Goal: Find specific page/section: Find specific page/section

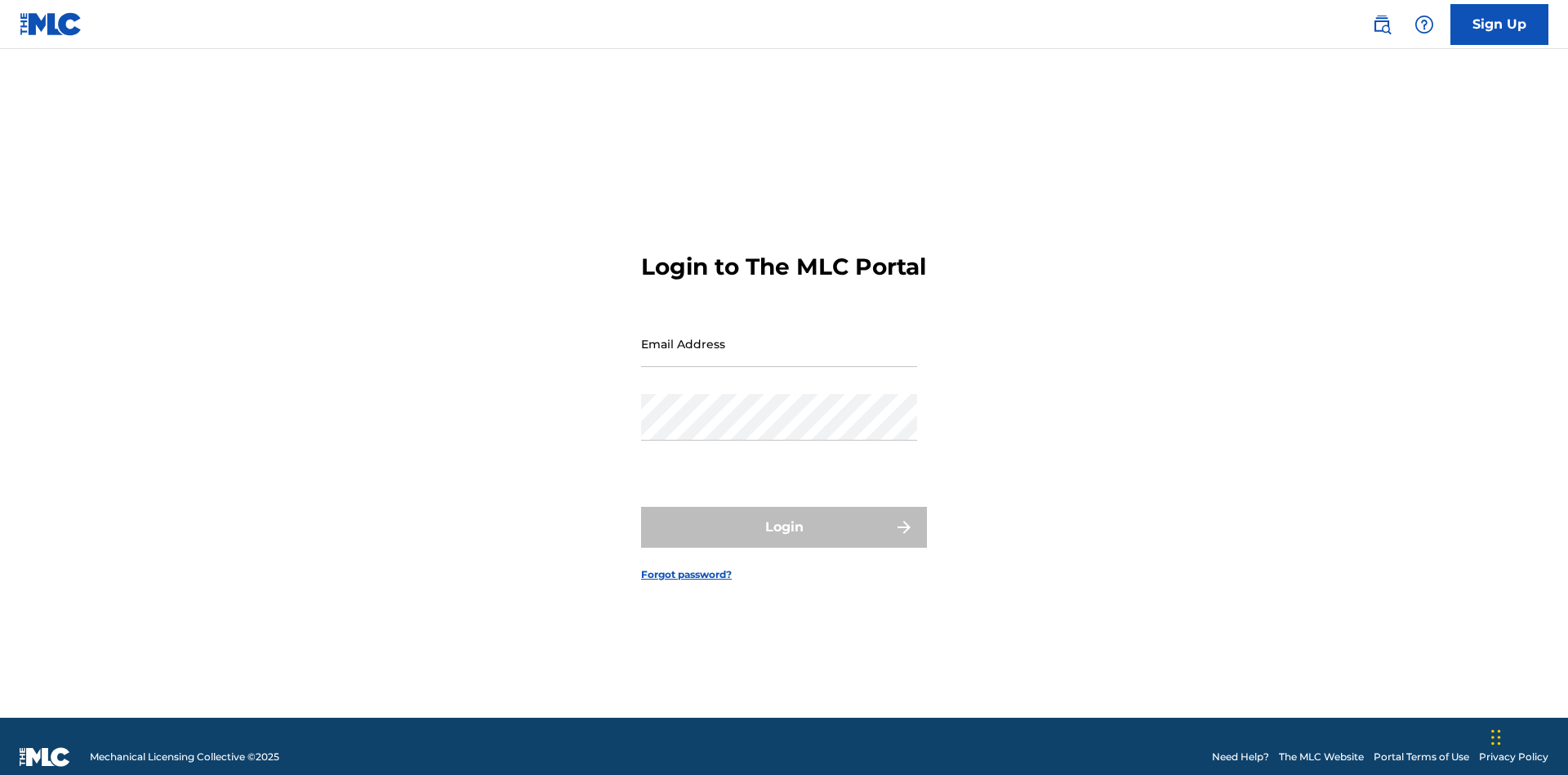
scroll to position [21, 0]
click at [779, 336] on input "Email Address" at bounding box center [779, 343] width 276 height 46
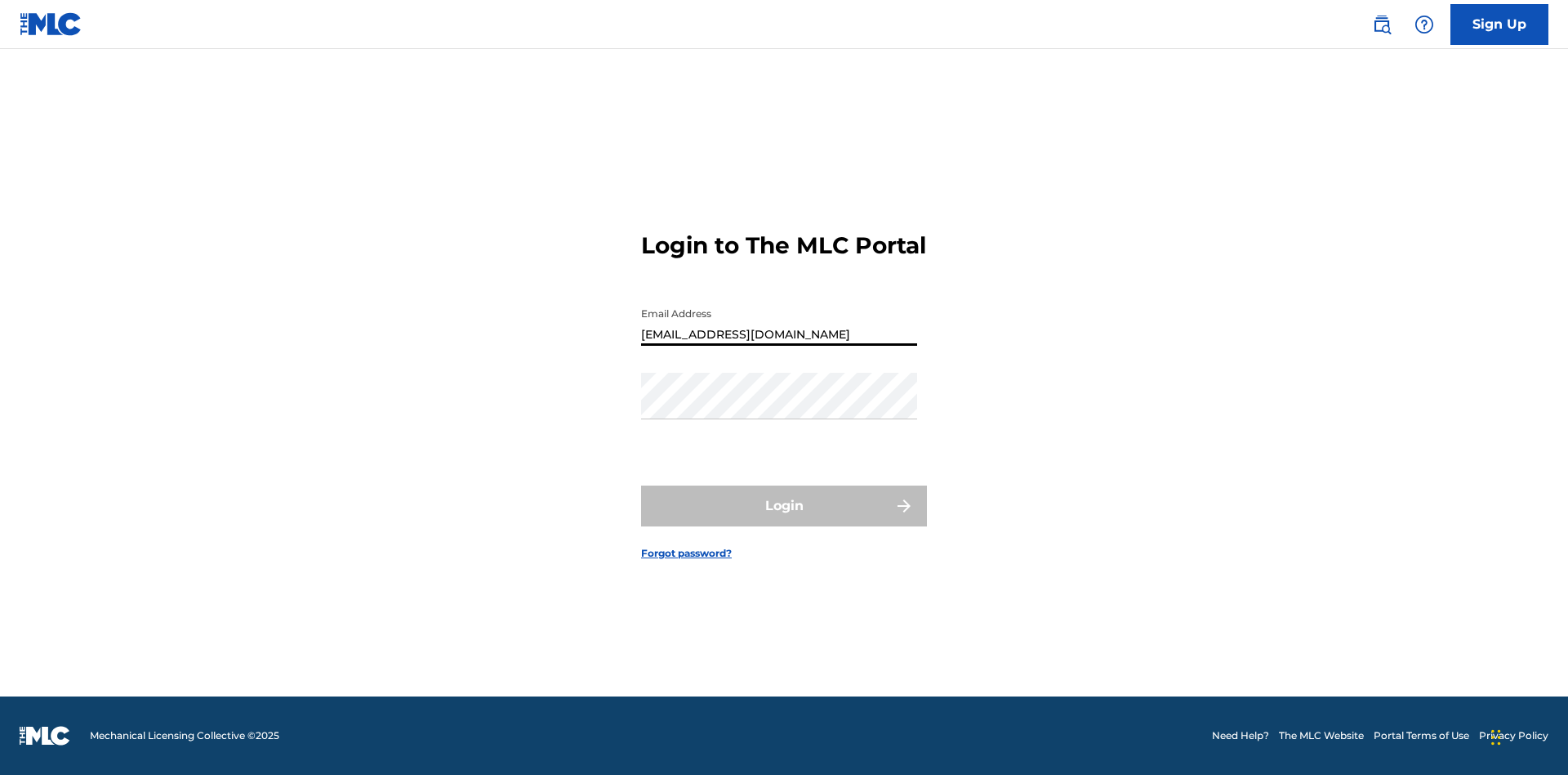
type input "[EMAIL_ADDRESS][DOMAIN_NAME]"
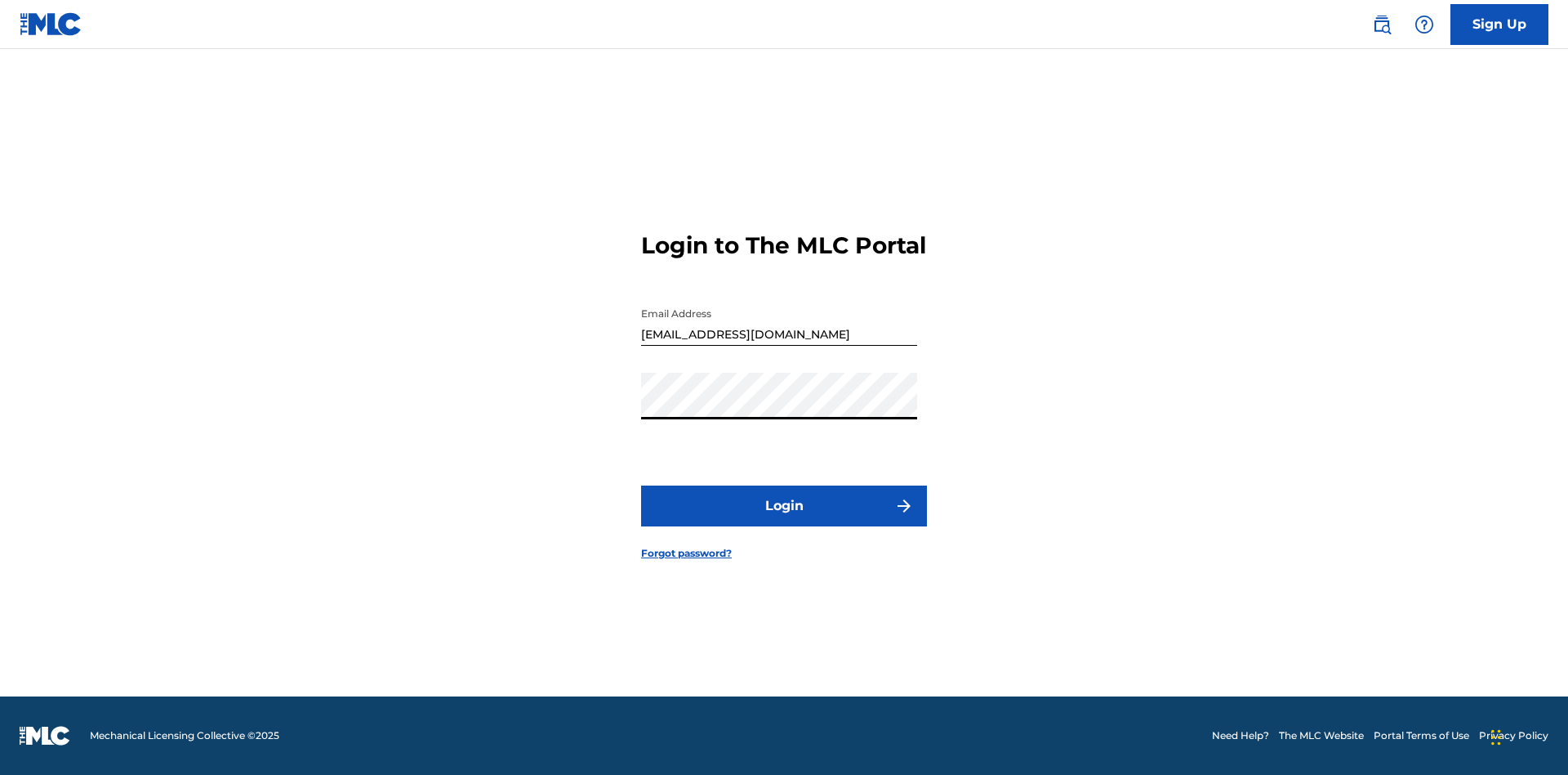
click at [784, 520] on button "Login" at bounding box center [784, 505] width 286 height 41
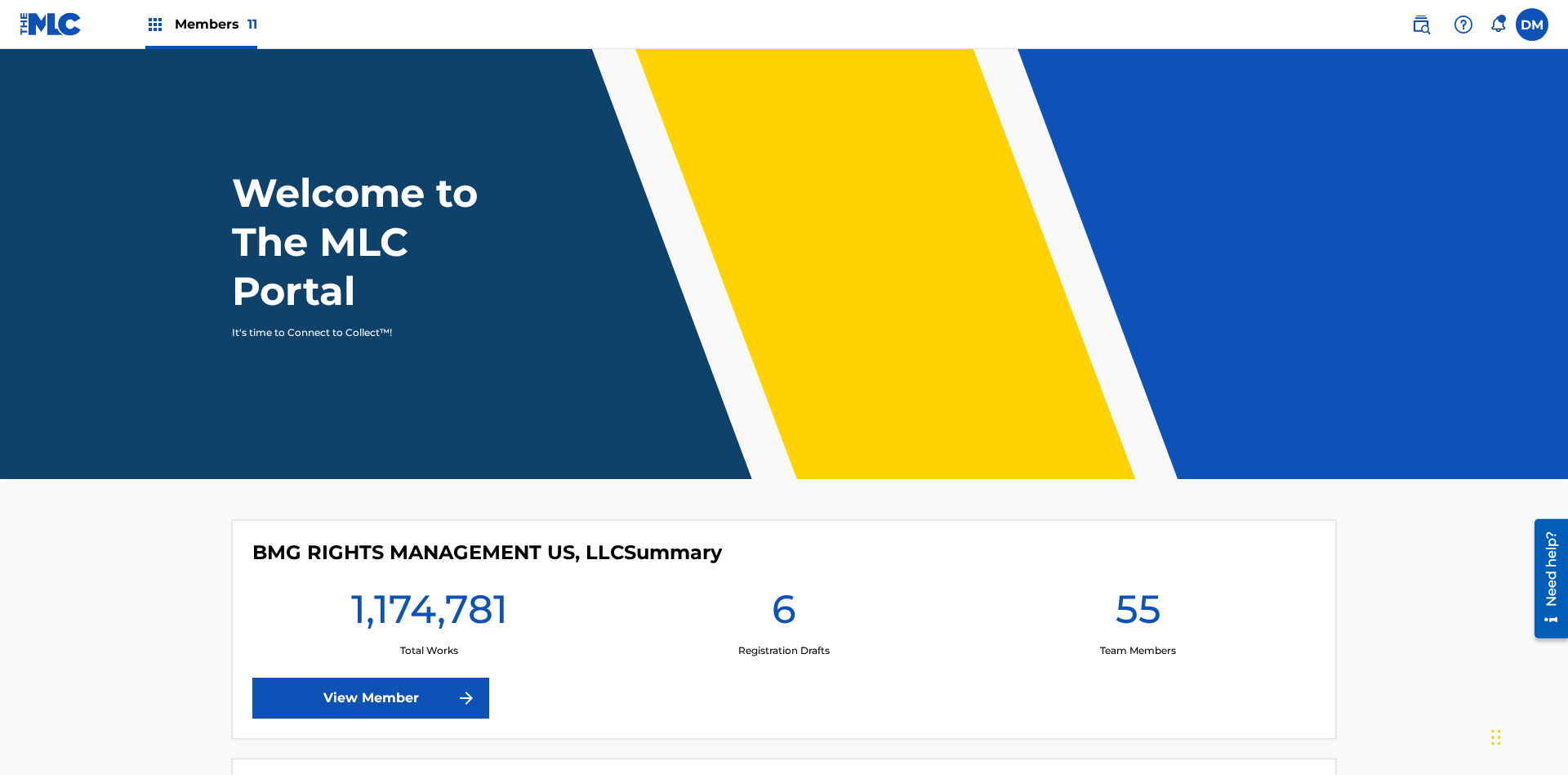
scroll to position [70, 0]
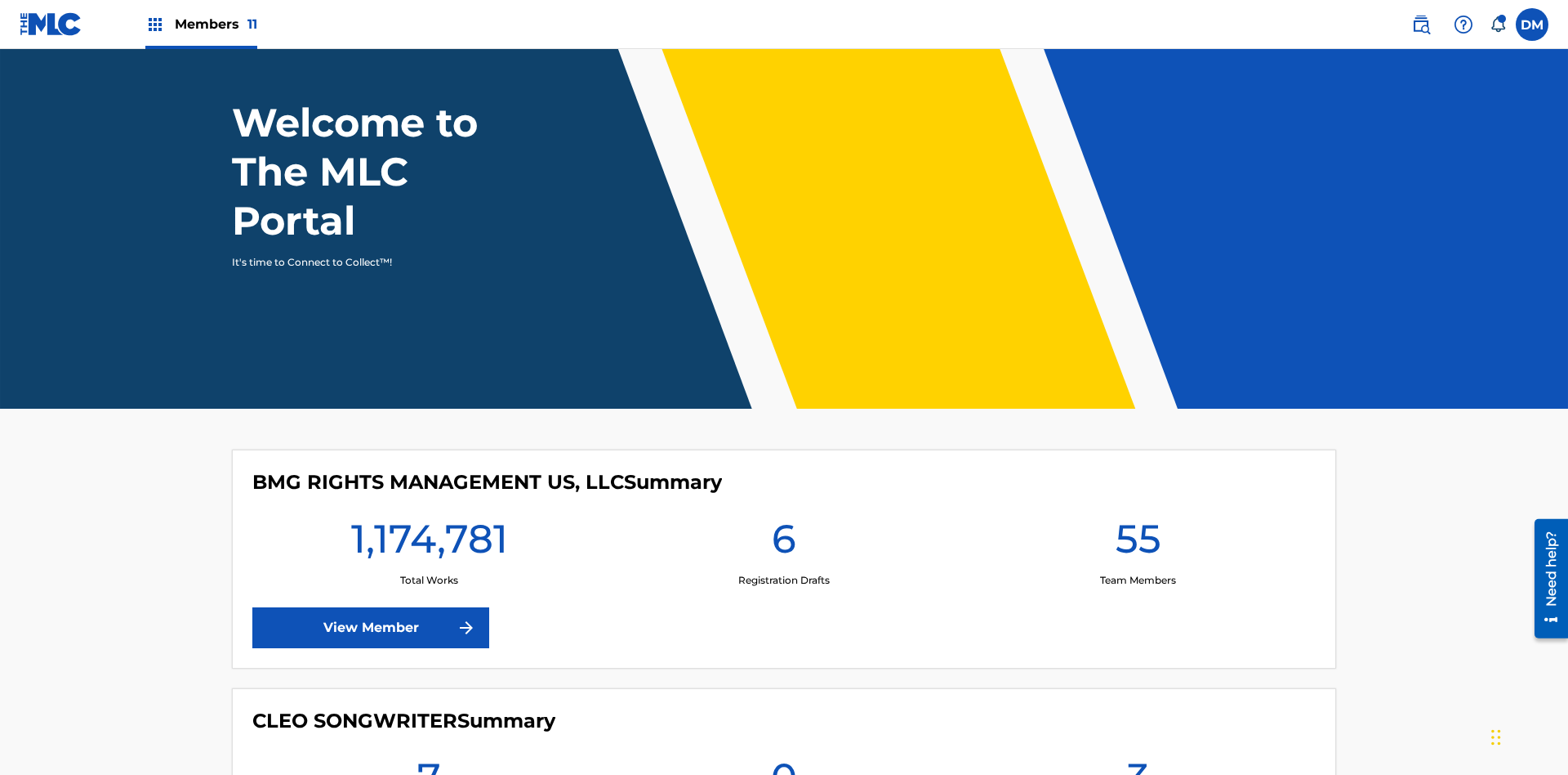
click at [200, 24] on span "Members 11" at bounding box center [216, 25] width 82 height 19
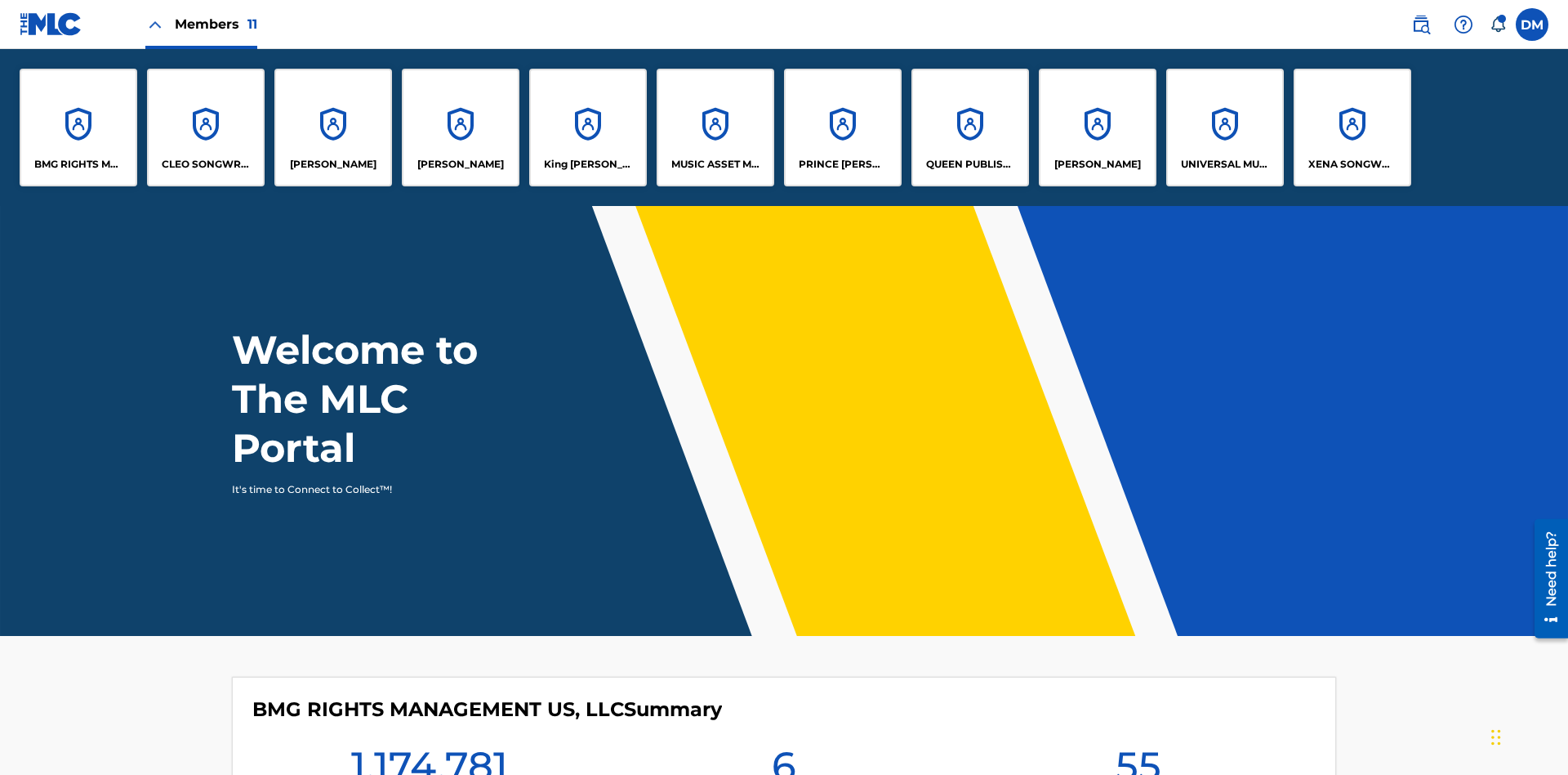
click at [587, 165] on p "King [PERSON_NAME]" at bounding box center [588, 165] width 89 height 15
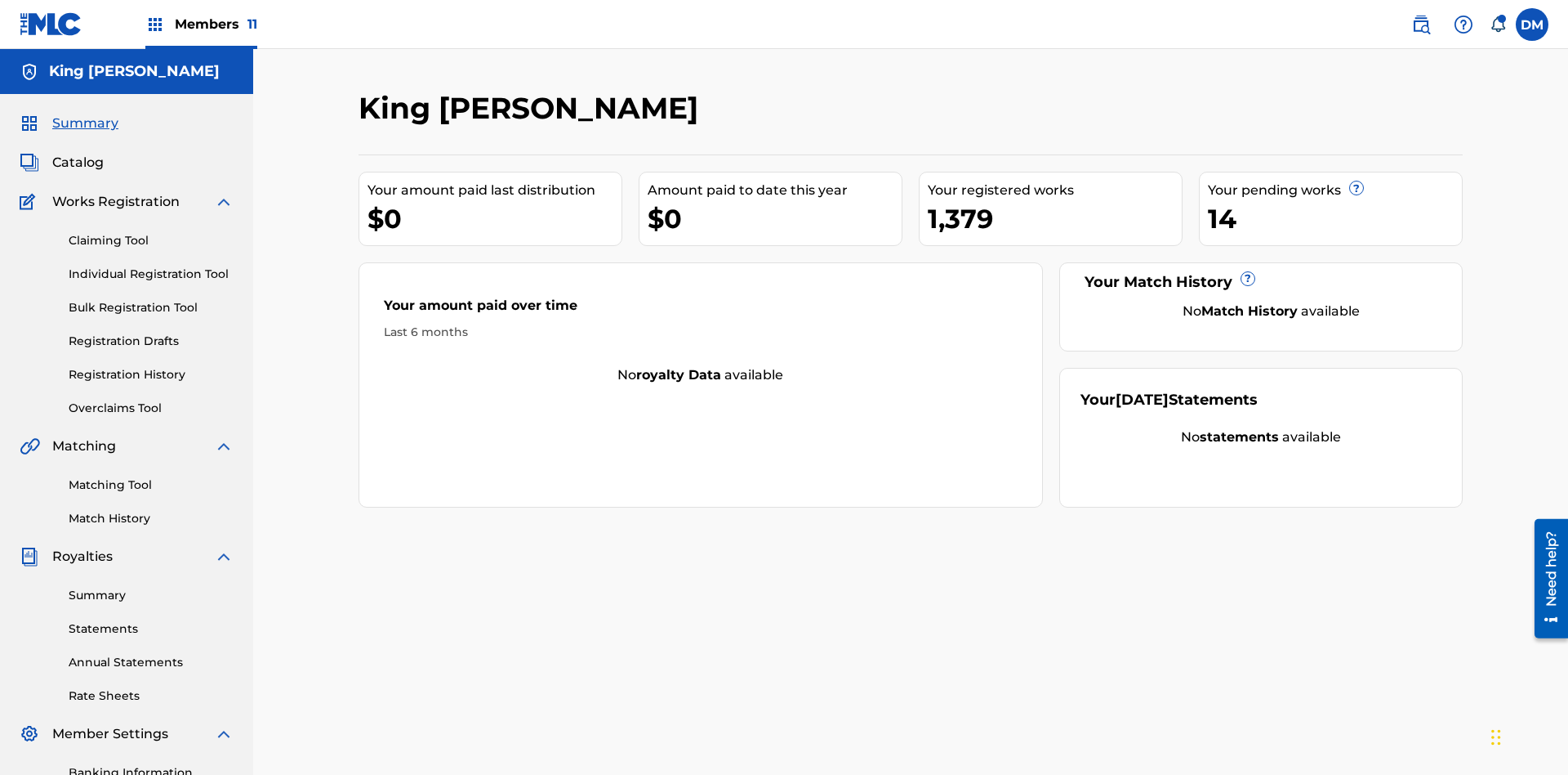
click at [78, 152] on span "Catalog" at bounding box center [78, 162] width 51 height 20
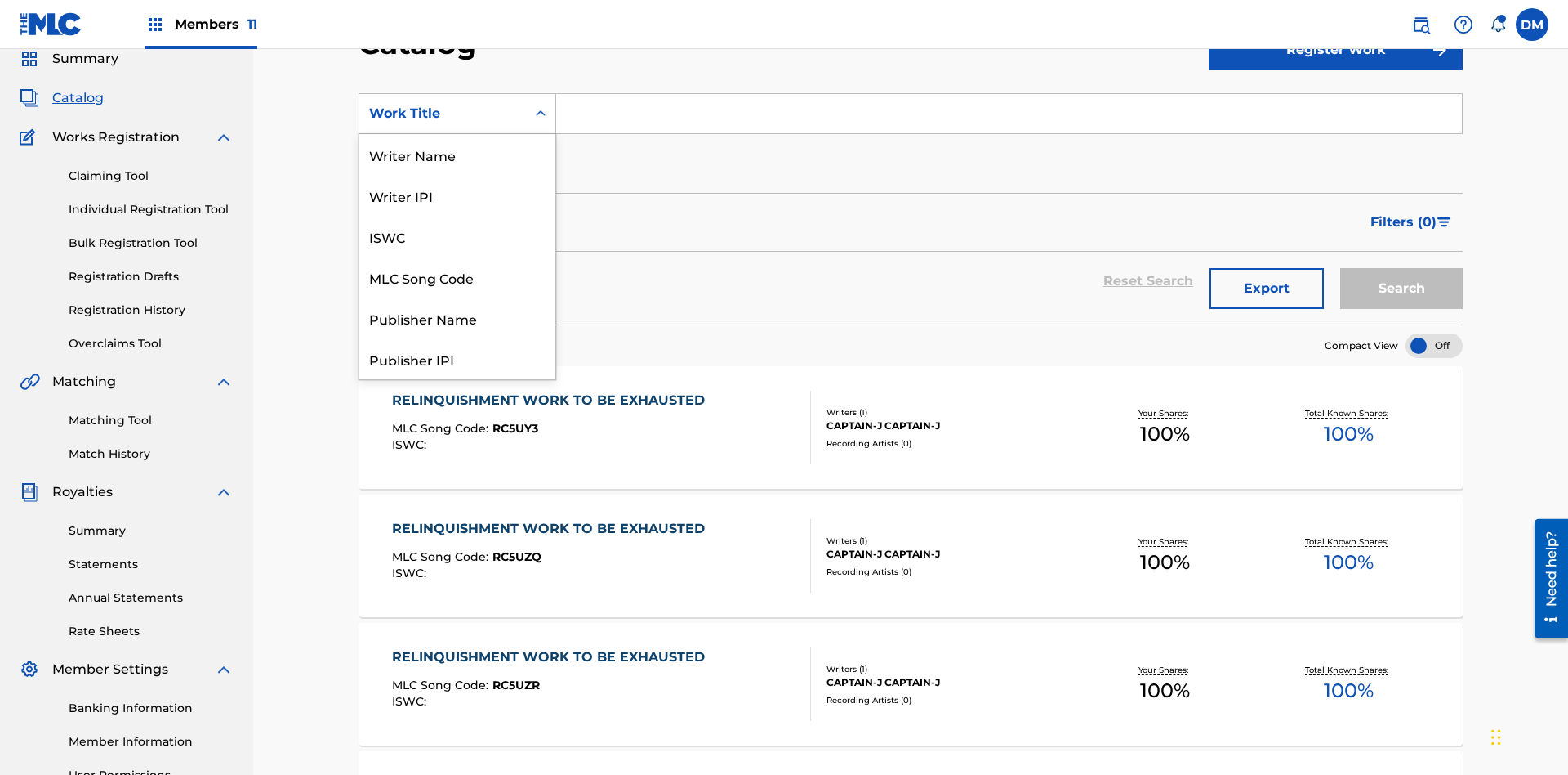
scroll to position [245, 0]
click at [458, 359] on div "Work Title" at bounding box center [457, 359] width 196 height 41
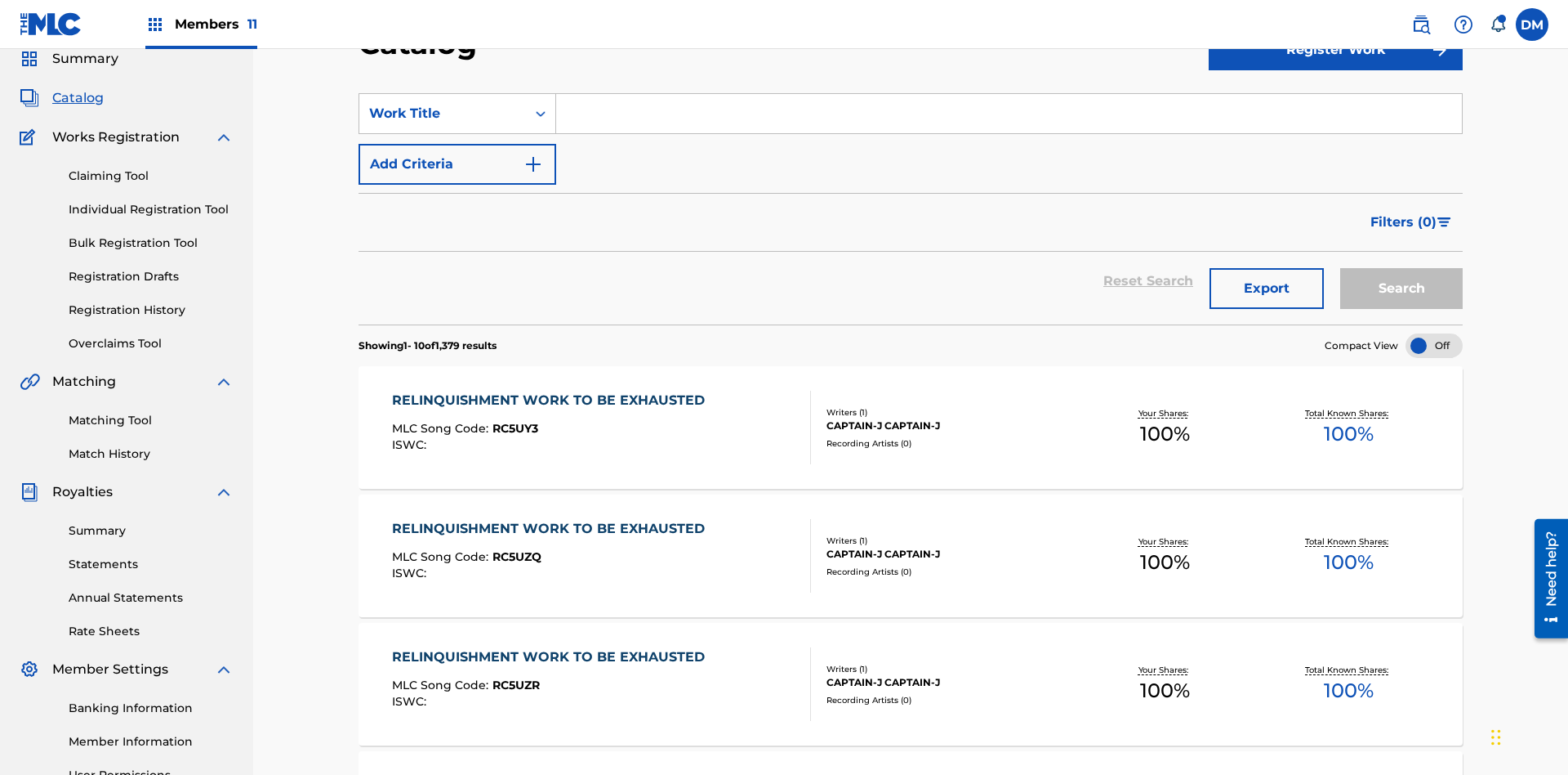
click at [1008, 117] on input "Search Form" at bounding box center [1009, 113] width 906 height 39
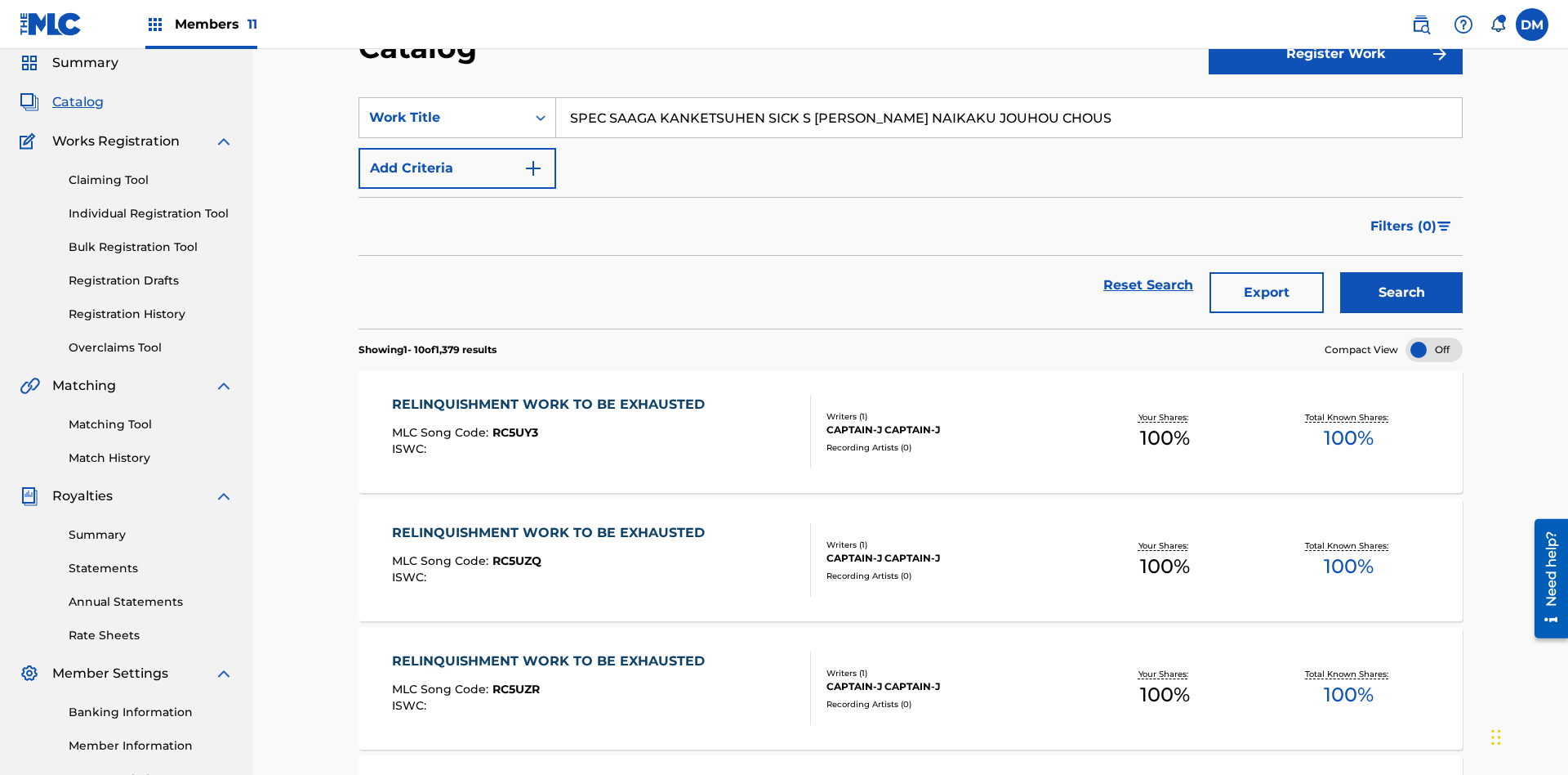
type input "SPEC SAAGA KANKETSUHEN SICK S [PERSON_NAME] NAIKAKU JOUHOU CHOUS"
click at [1402, 273] on button "Search" at bounding box center [1402, 292] width 123 height 41
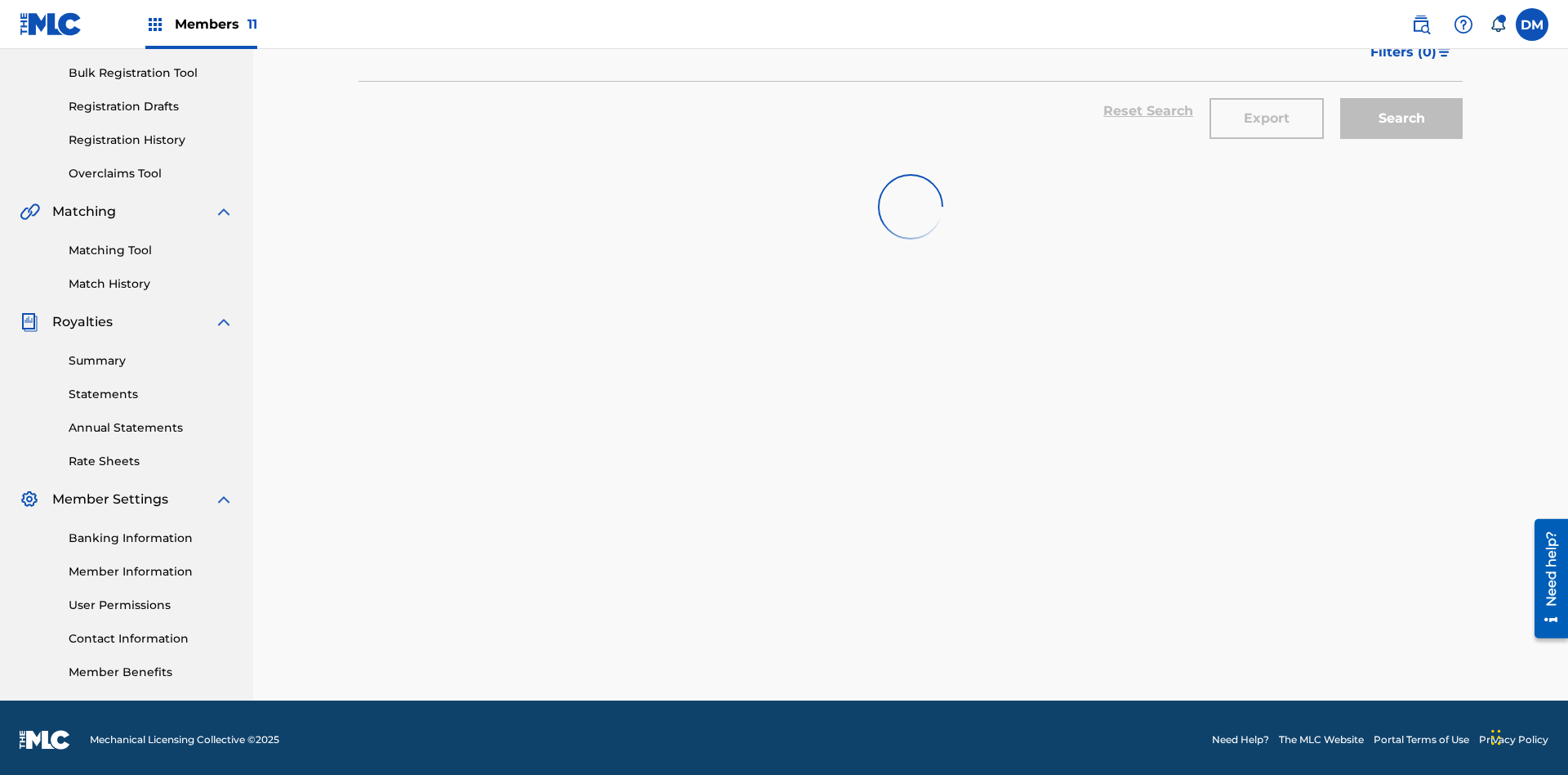
scroll to position [238, 0]
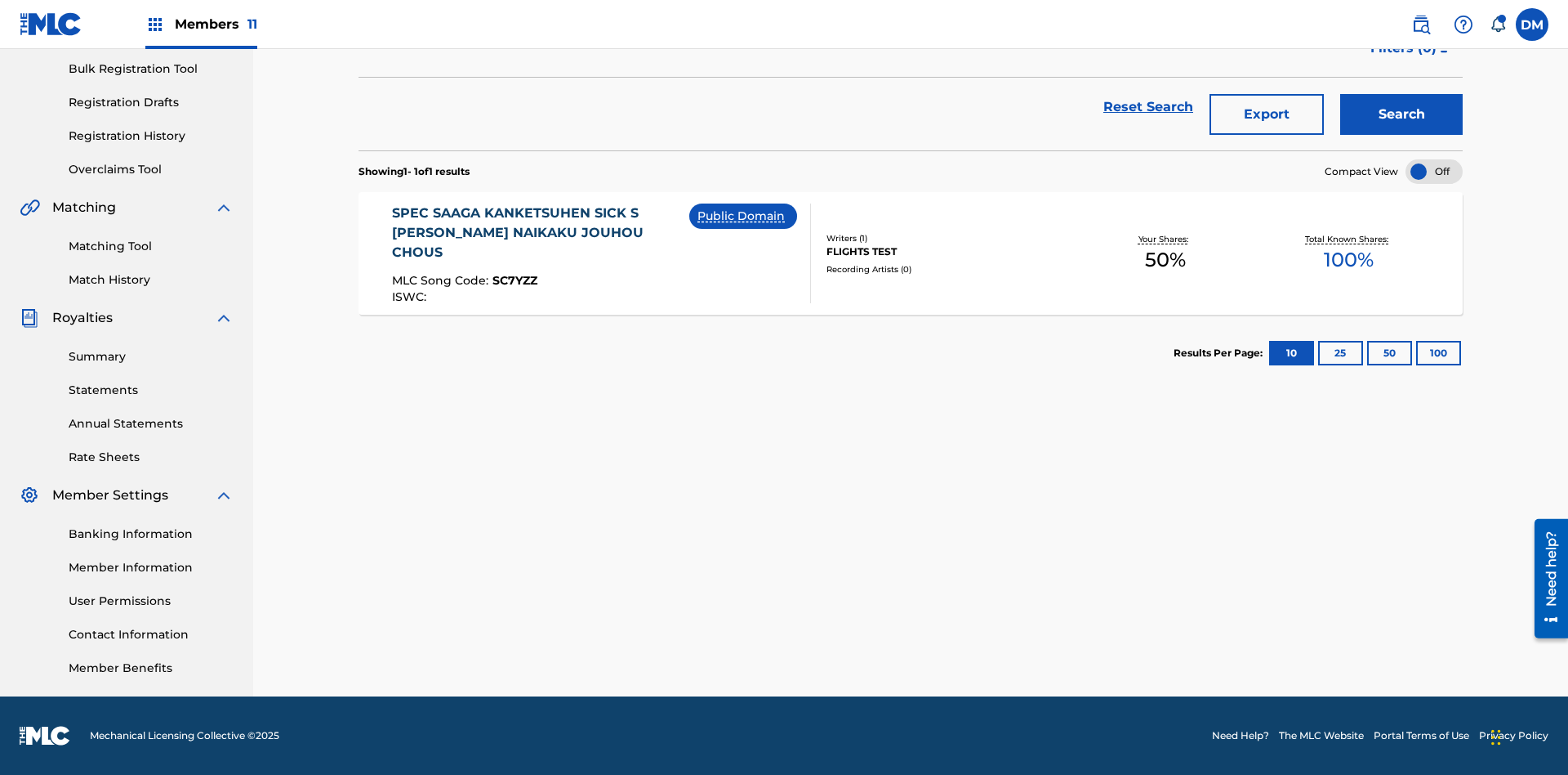
click at [1434, 171] on div at bounding box center [1434, 171] width 57 height 25
